Goal: Transaction & Acquisition: Book appointment/travel/reservation

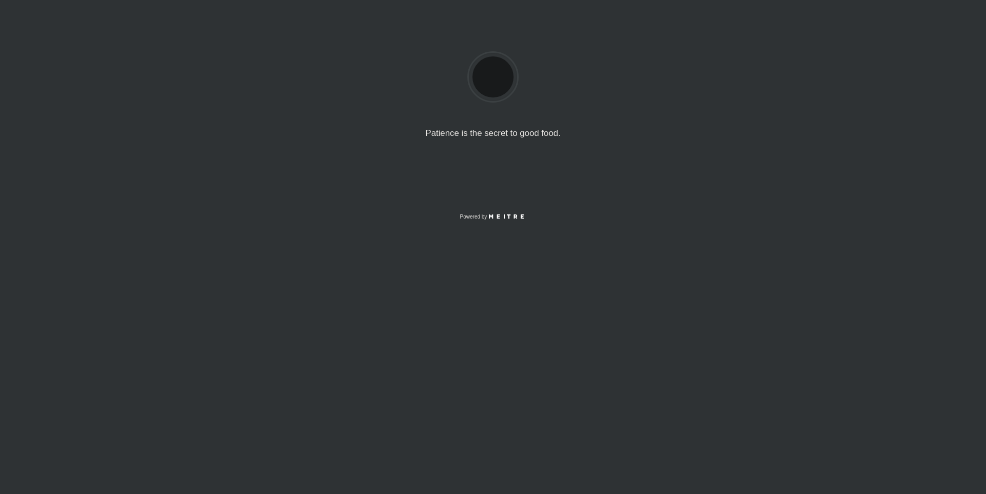
select select "es"
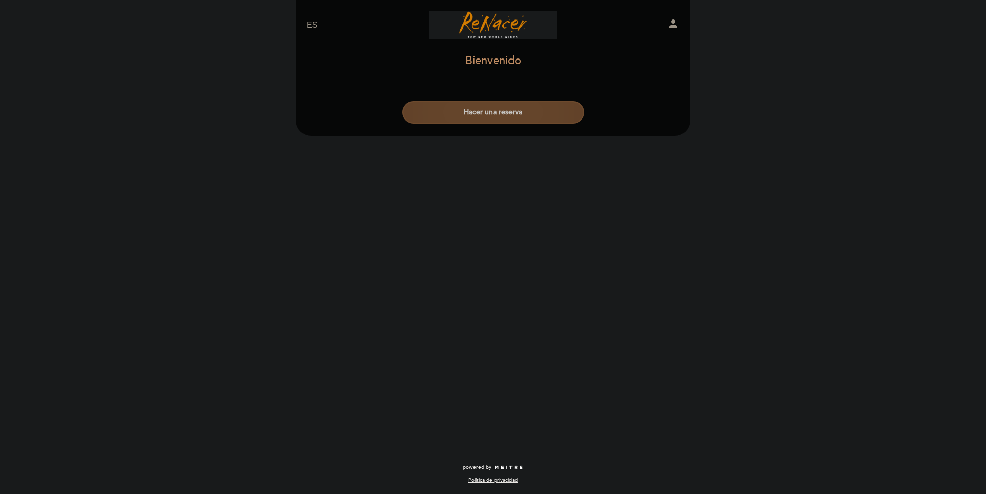
click at [514, 119] on button "Hacer una reserva" at bounding box center [493, 112] width 182 height 23
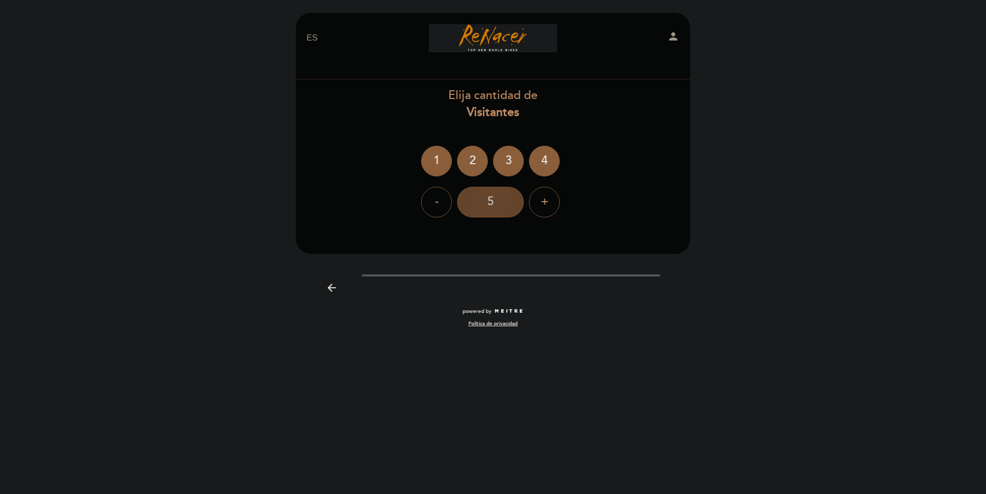
click at [508, 204] on div "5" at bounding box center [490, 202] width 67 height 31
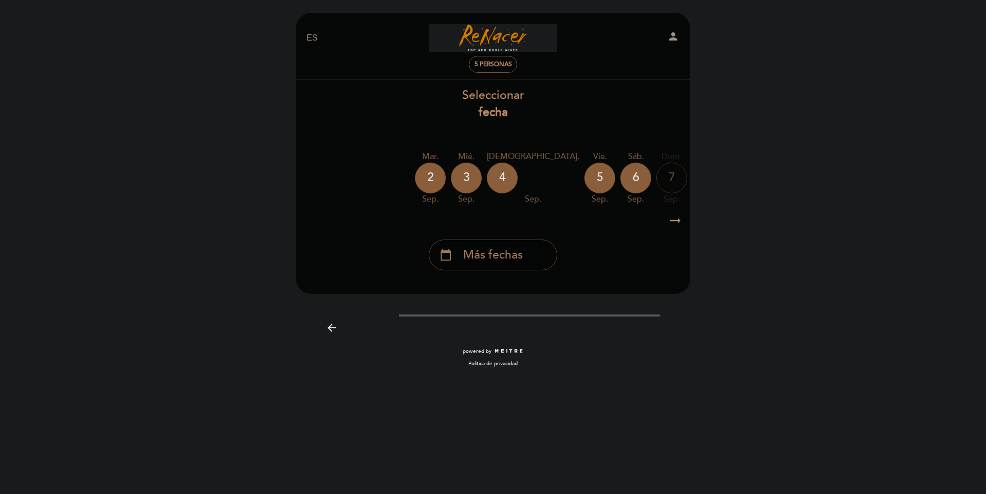
click at [504, 257] on span "Más fechas" at bounding box center [493, 255] width 60 height 17
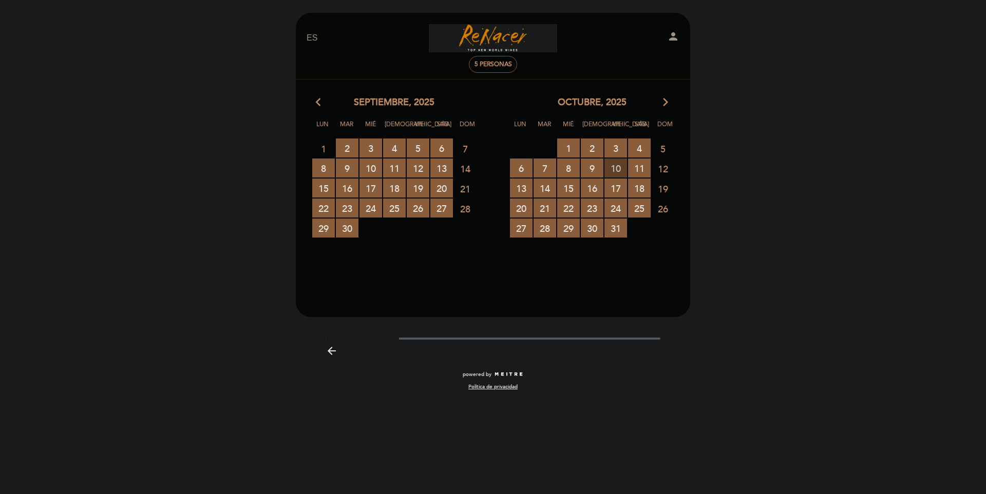
click at [616, 164] on span "10 RESERVAS DISPONIBLES" at bounding box center [615, 168] width 23 height 19
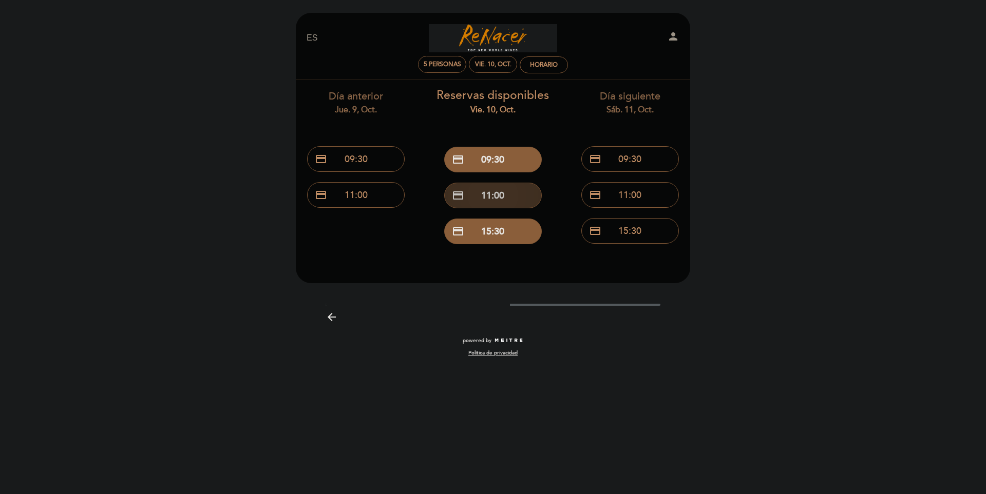
click at [497, 206] on button "credit_card 11:00" at bounding box center [493, 196] width 98 height 26
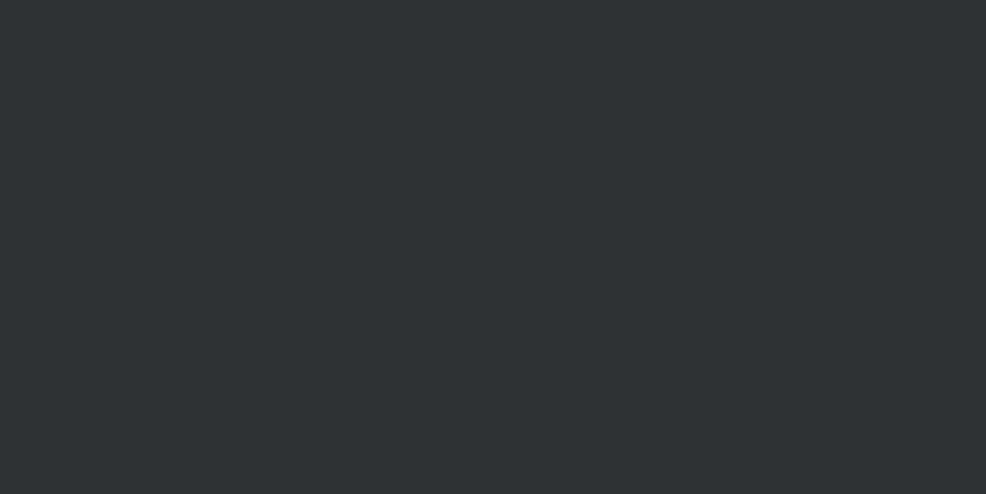
select select "es"
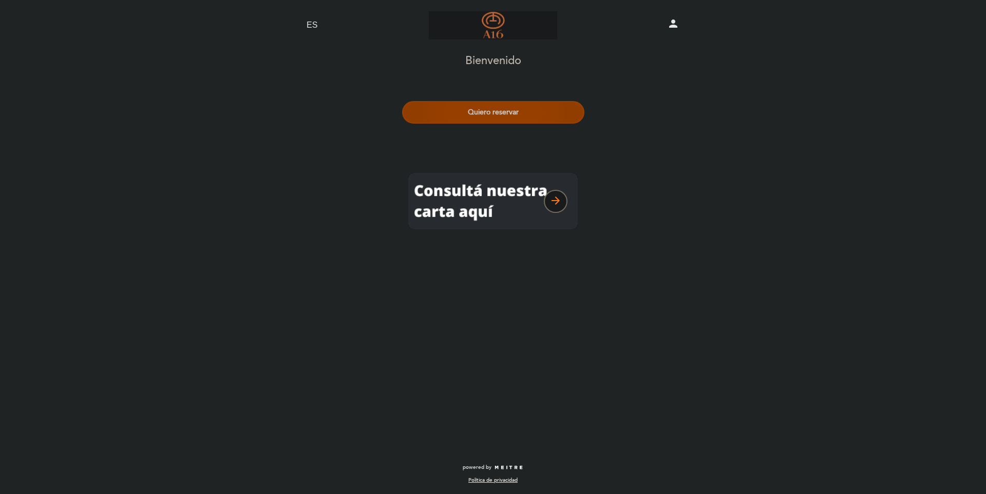
click at [517, 123] on button "Quiero reservar" at bounding box center [493, 112] width 182 height 23
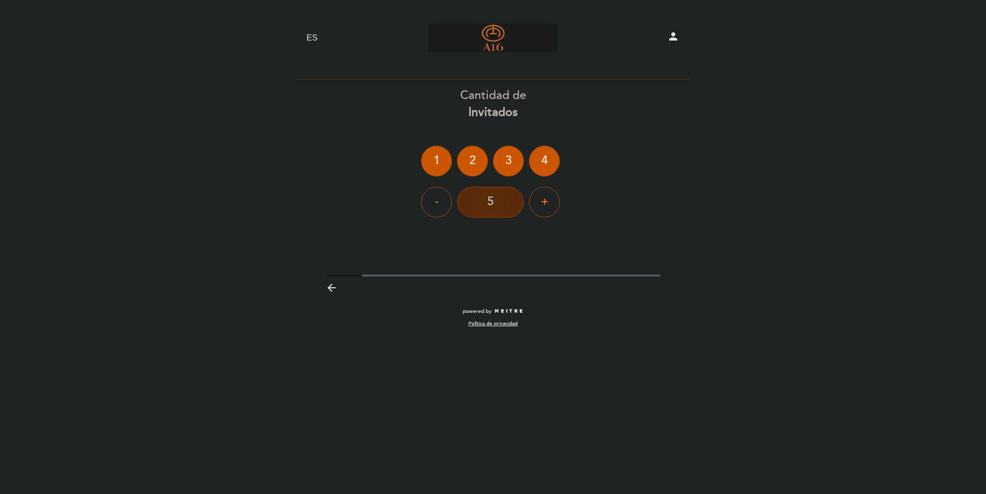
click at [497, 200] on div "5" at bounding box center [490, 202] width 67 height 31
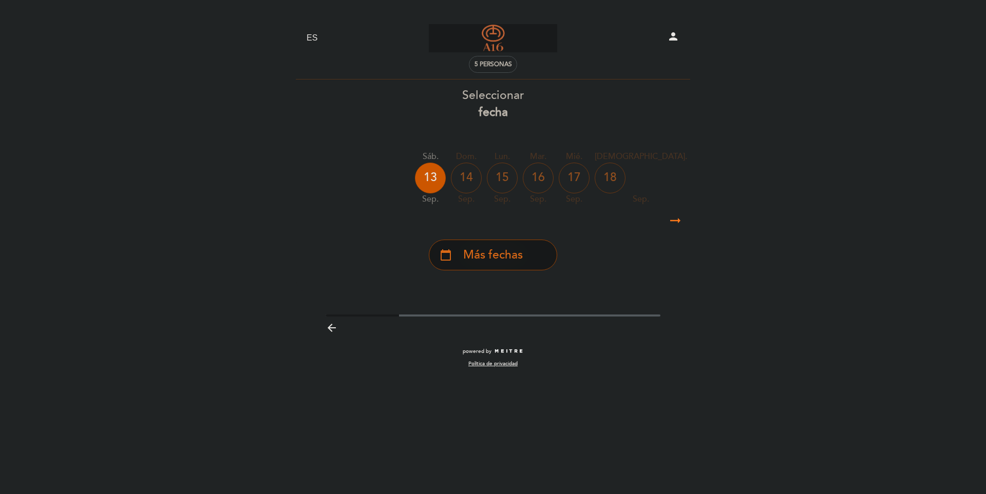
click at [511, 255] on span "Más fechas" at bounding box center [493, 255] width 60 height 17
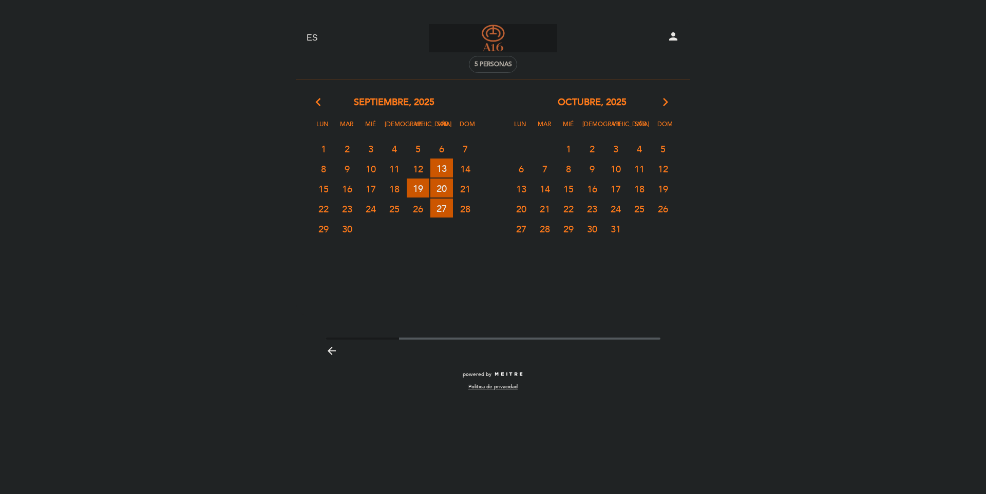
click at [639, 166] on span "11" at bounding box center [639, 168] width 23 height 19
